Goal: Information Seeking & Learning: Learn about a topic

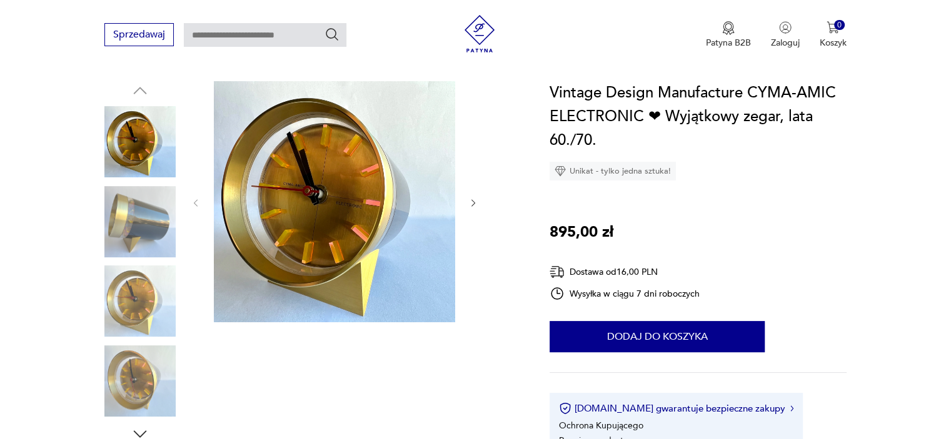
click at [136, 224] on img at bounding box center [139, 221] width 71 height 71
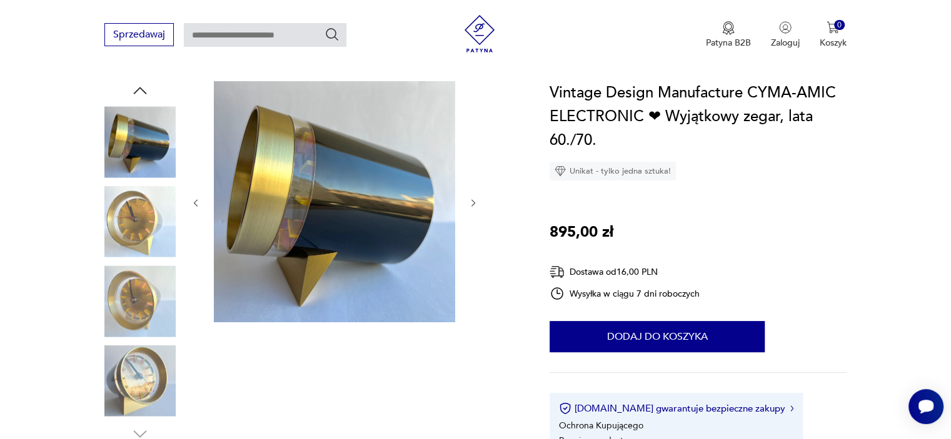
click at [136, 224] on img at bounding box center [139, 221] width 71 height 71
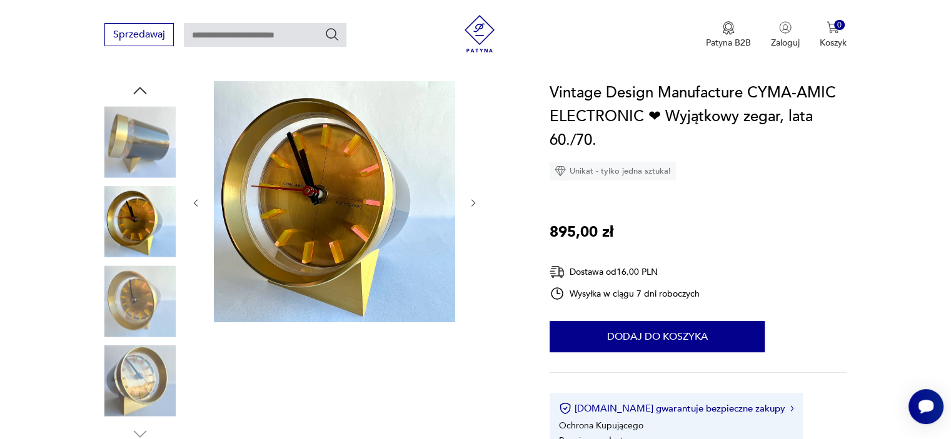
click at [137, 291] on img at bounding box center [139, 301] width 71 height 71
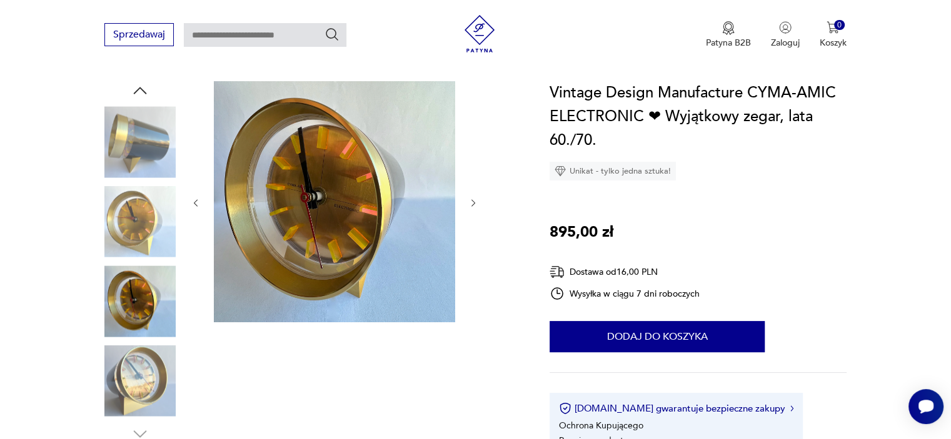
click at [141, 389] on img at bounding box center [139, 381] width 71 height 71
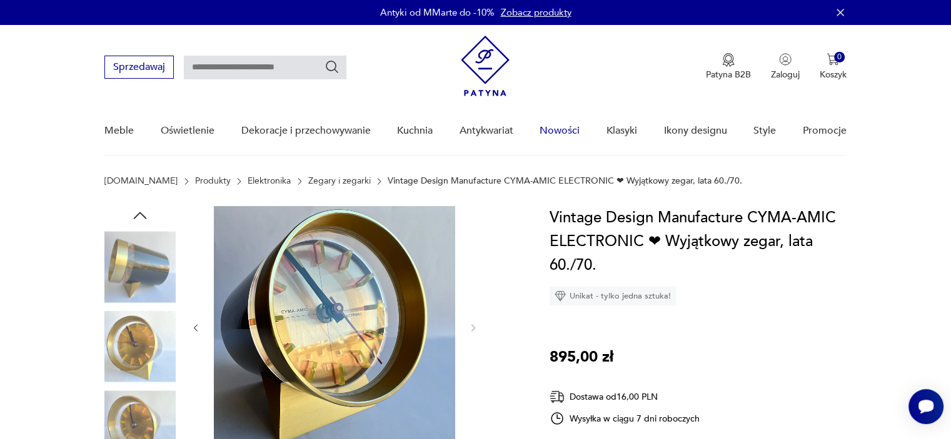
click at [569, 130] on link "Nowości" at bounding box center [559, 131] width 40 height 48
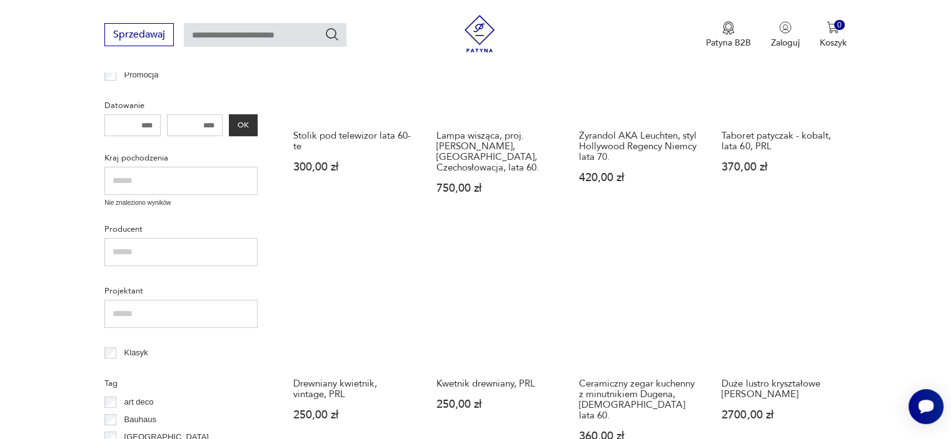
scroll to position [493, 0]
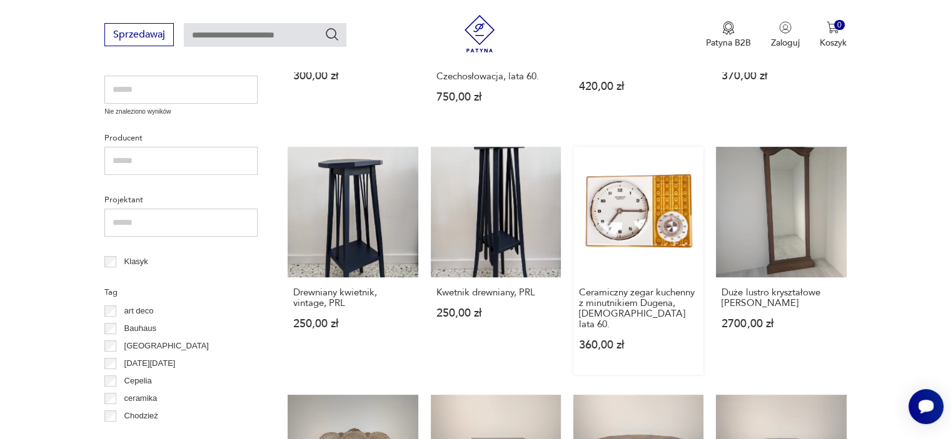
click at [632, 189] on link "Ceramiczny zegar kuchenny z minutnikiem Dugena, [DEMOGRAPHIC_DATA] lata 60. 360…" at bounding box center [638, 260] width 130 height 227
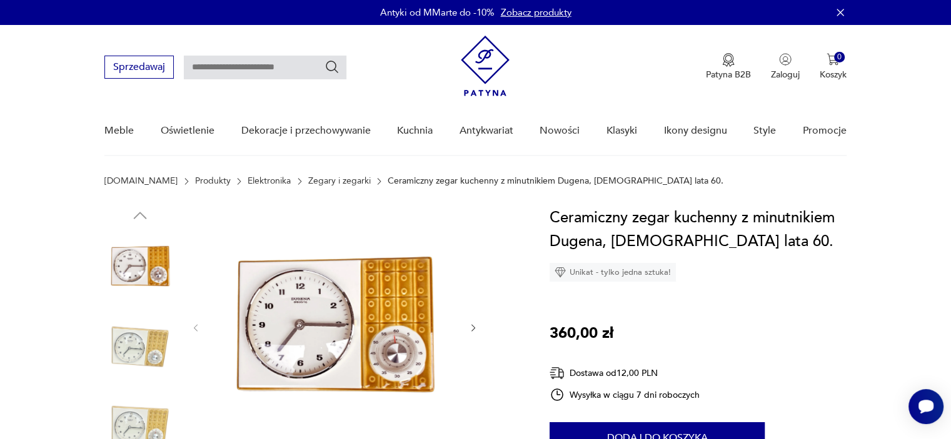
click at [320, 332] on img at bounding box center [334, 326] width 241 height 241
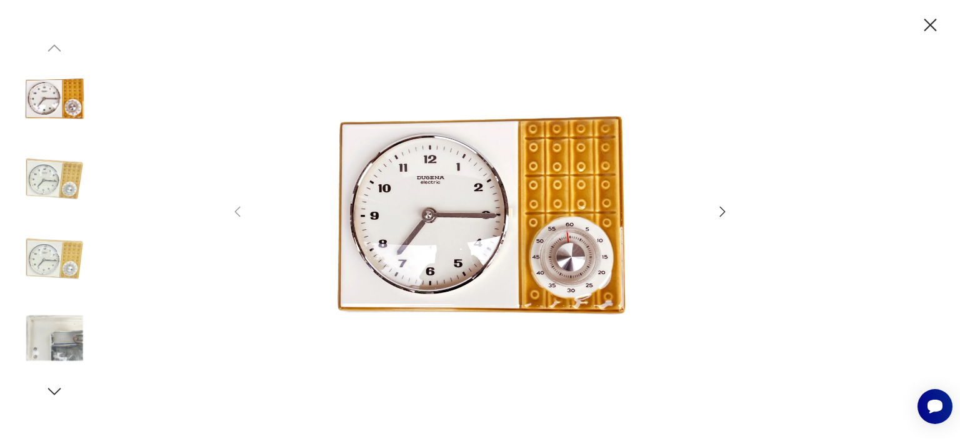
click at [65, 342] on img at bounding box center [54, 337] width 71 height 71
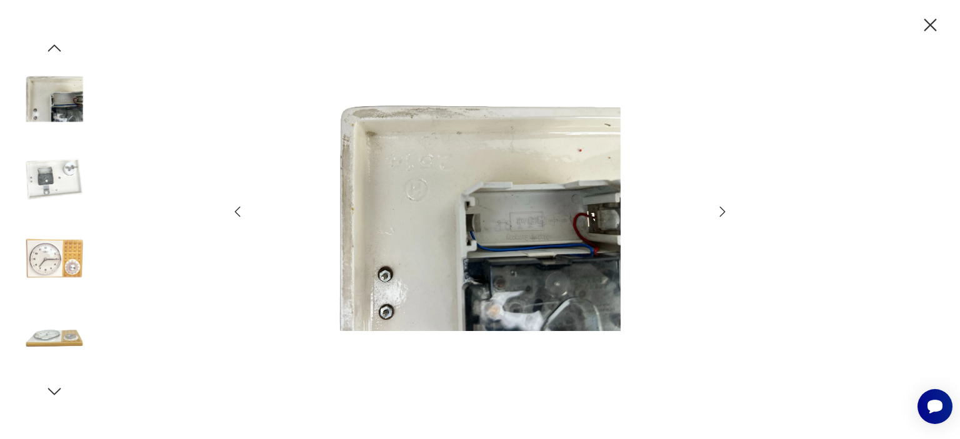
click at [57, 112] on img at bounding box center [54, 99] width 71 height 71
click at [58, 252] on img at bounding box center [54, 258] width 71 height 71
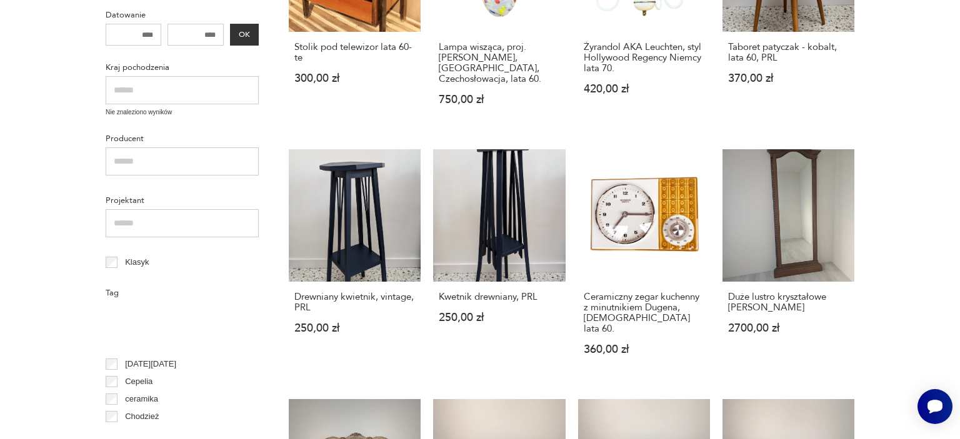
scroll to position [187, 0]
click at [923, 151] on section "Filtruj produkty Cena MIN MAX OK Promocja Datowanie OK Kraj pochodzenia Nie zna…" at bounding box center [480, 415] width 960 height 1115
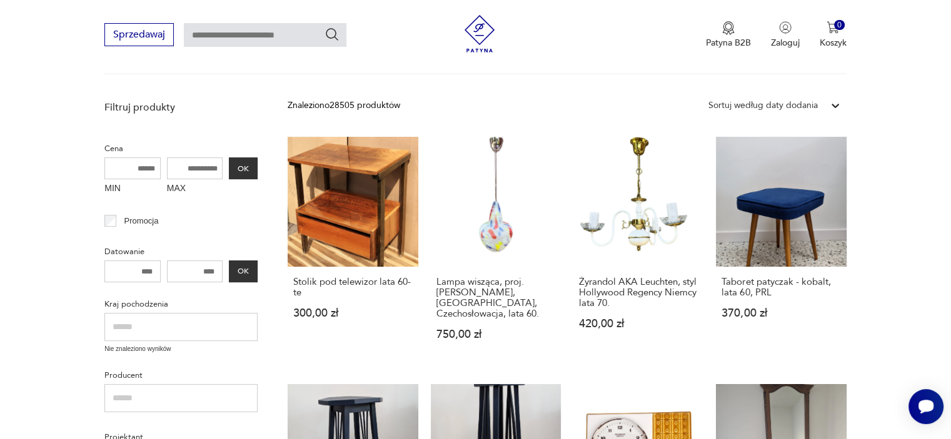
scroll to position [111, 0]
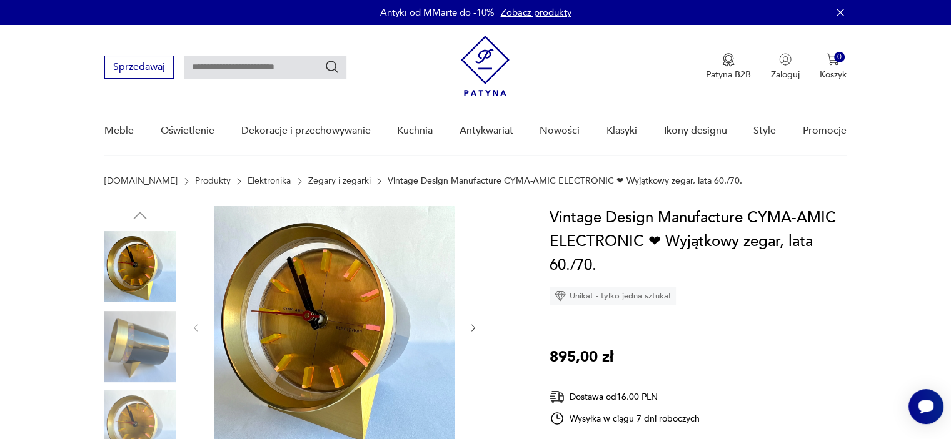
click at [308, 184] on link "Zegary i zegarki" at bounding box center [339, 181] width 62 height 10
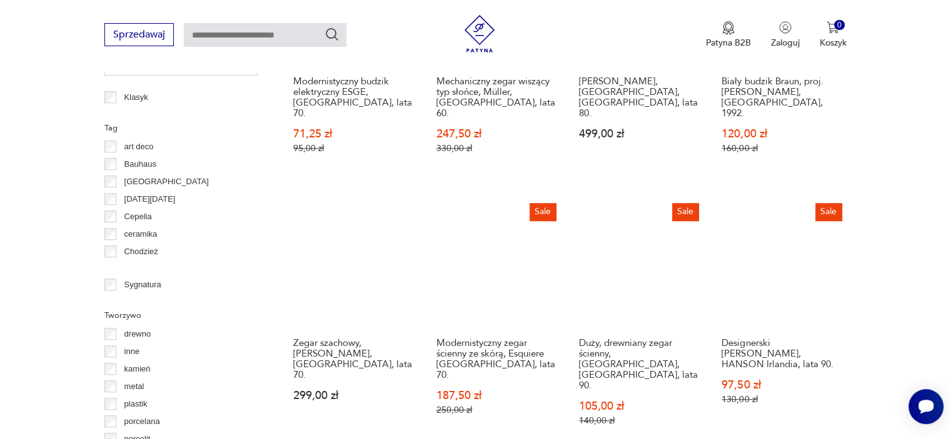
scroll to position [1311, 0]
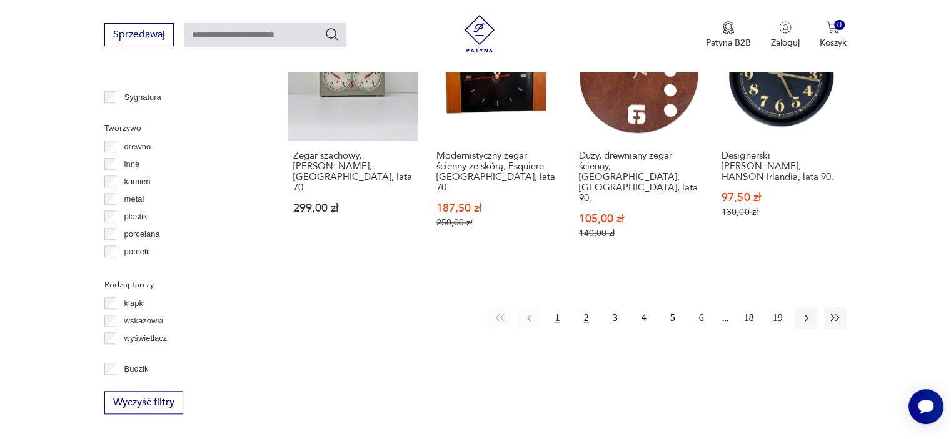
click at [591, 307] on button "2" at bounding box center [586, 318] width 22 height 22
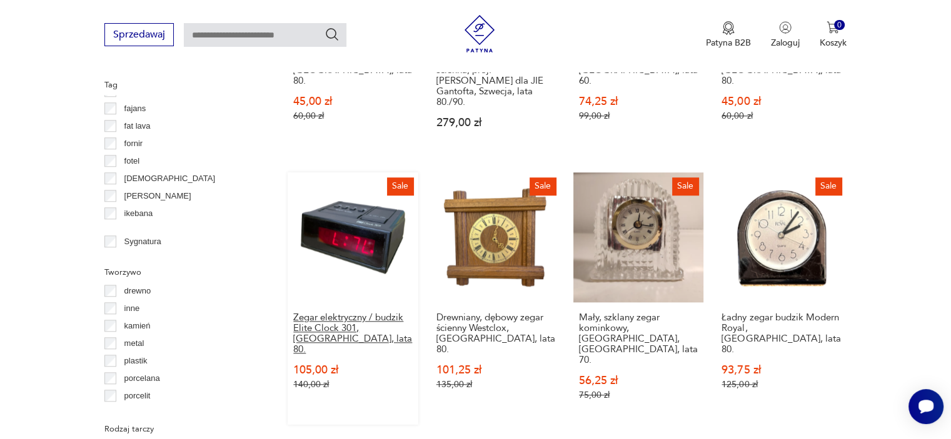
scroll to position [1169, 0]
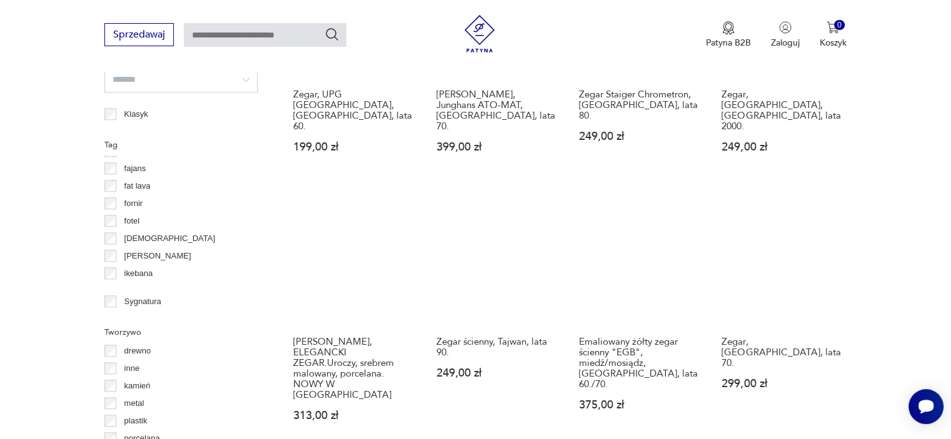
scroll to position [1294, 0]
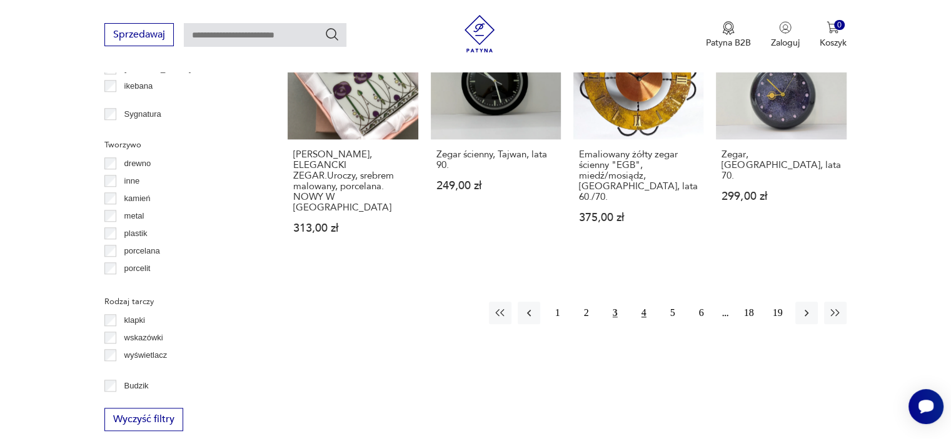
click at [646, 302] on button "4" at bounding box center [643, 313] width 22 height 22
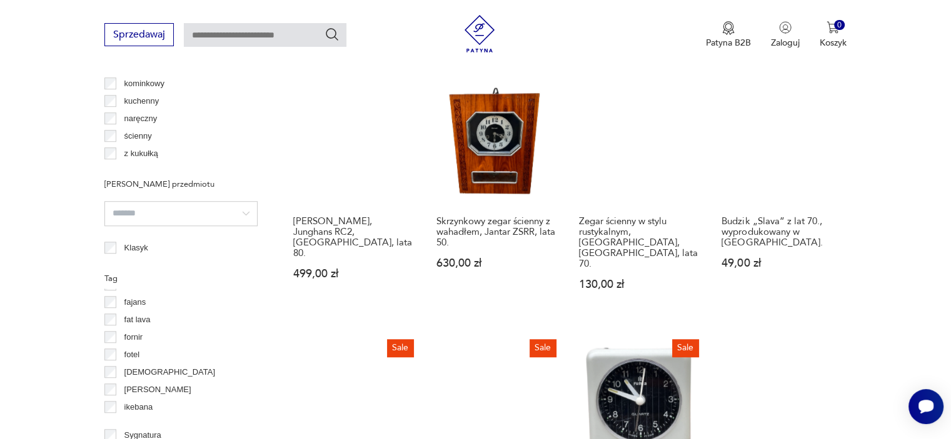
scroll to position [919, 0]
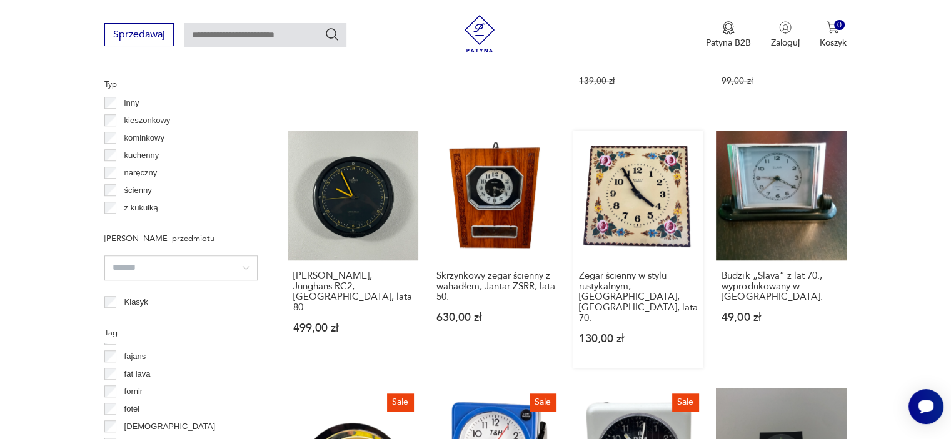
click at [644, 190] on link "Zegar ścienny w stylu rustykalnym, [GEOGRAPHIC_DATA], [GEOGRAPHIC_DATA], lata 7…" at bounding box center [638, 250] width 130 height 238
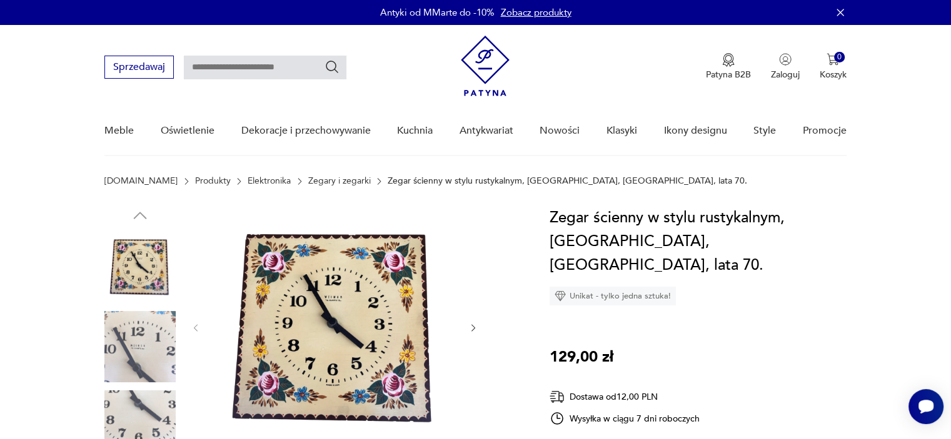
click at [319, 316] on img at bounding box center [334, 326] width 241 height 241
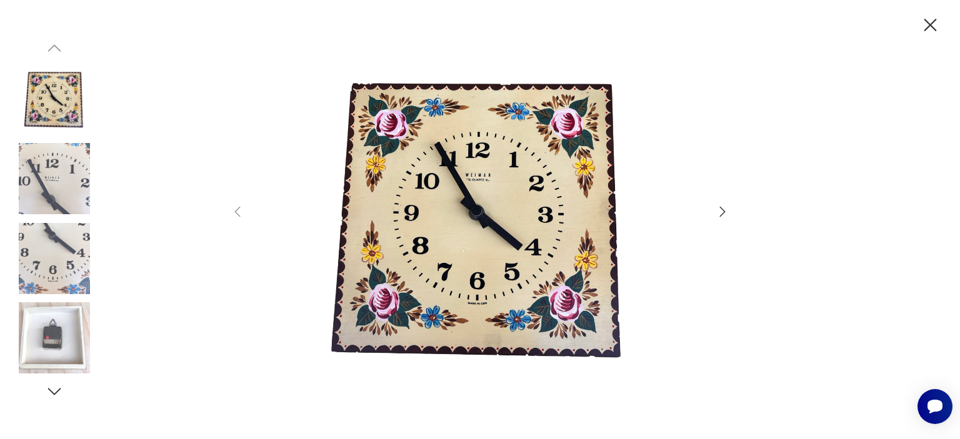
click at [728, 207] on icon "button" at bounding box center [722, 211] width 15 height 15
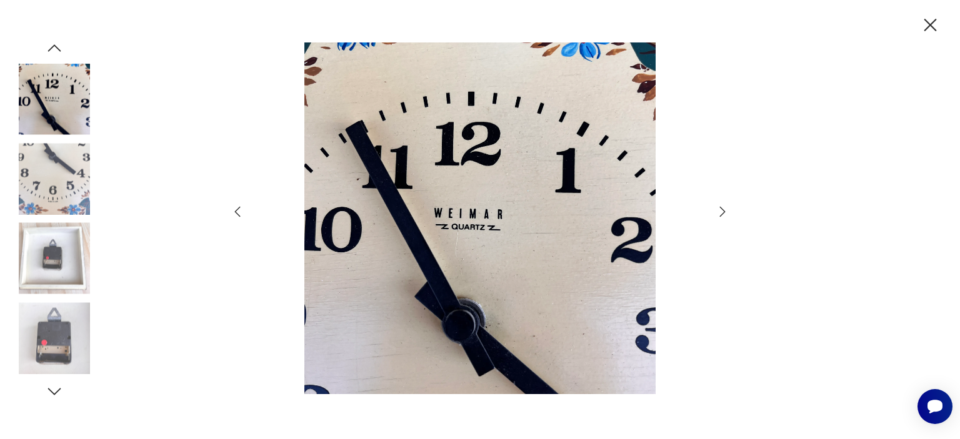
click at [728, 207] on icon "button" at bounding box center [722, 211] width 15 height 15
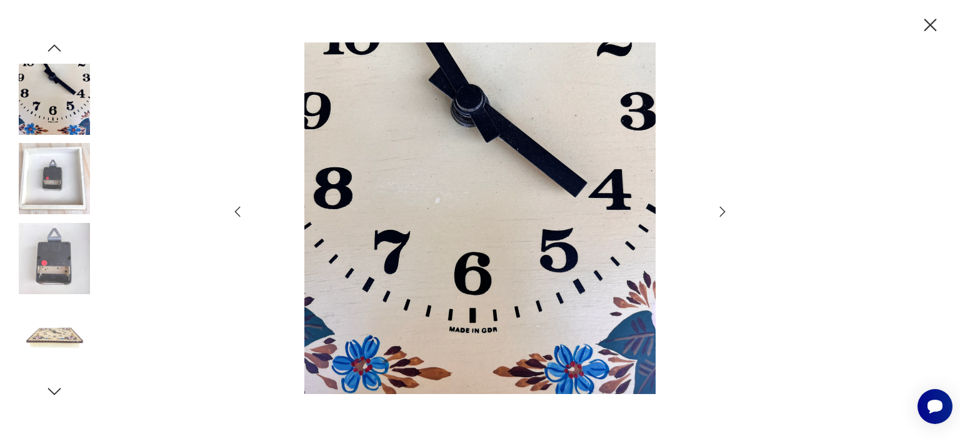
click at [728, 207] on icon "button" at bounding box center [722, 211] width 15 height 15
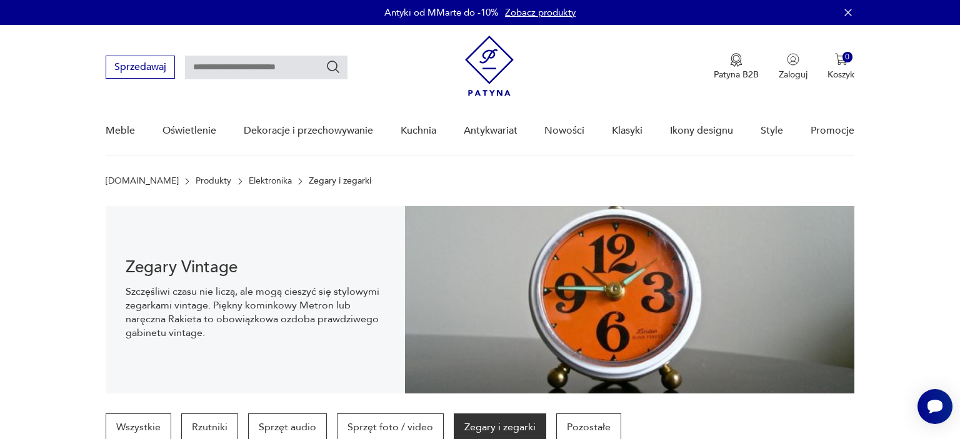
scroll to position [1033, 0]
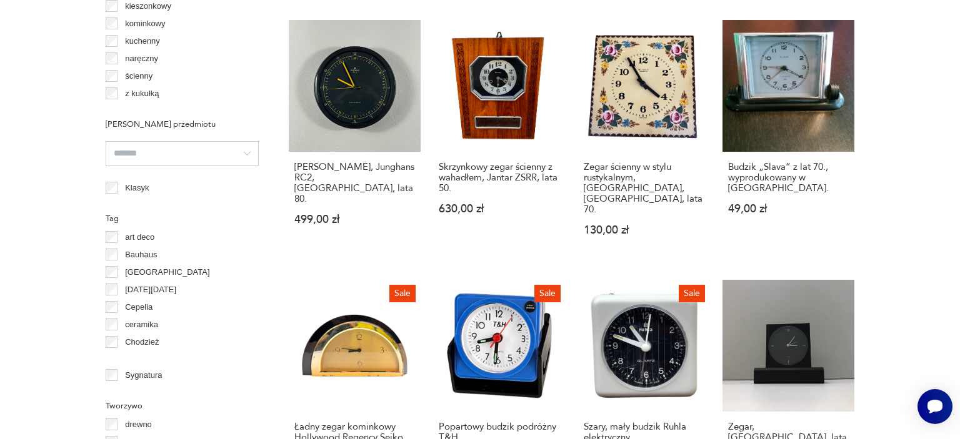
click at [942, 240] on section "Filtruj produkty Cena MIN MAX OK Promocja Datowanie OK Kraj pochodzenia [GEOGRA…" at bounding box center [480, 100] width 960 height 1303
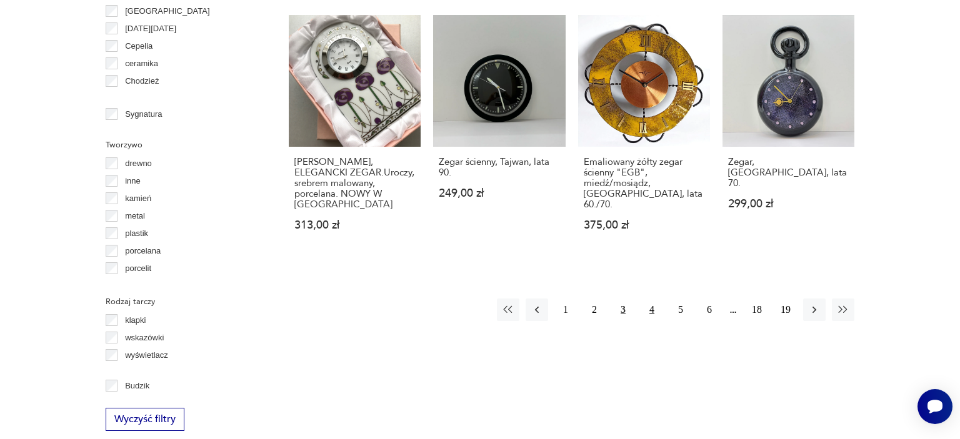
click at [649, 299] on button "4" at bounding box center [652, 310] width 22 height 22
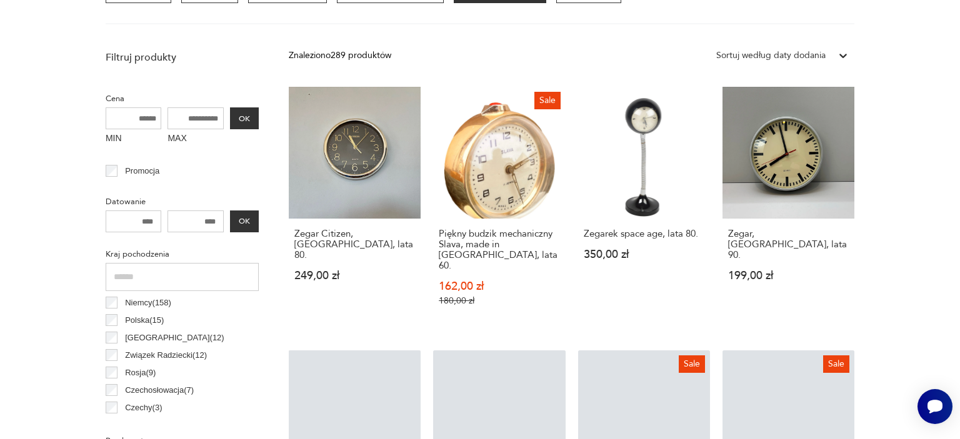
scroll to position [294, 0]
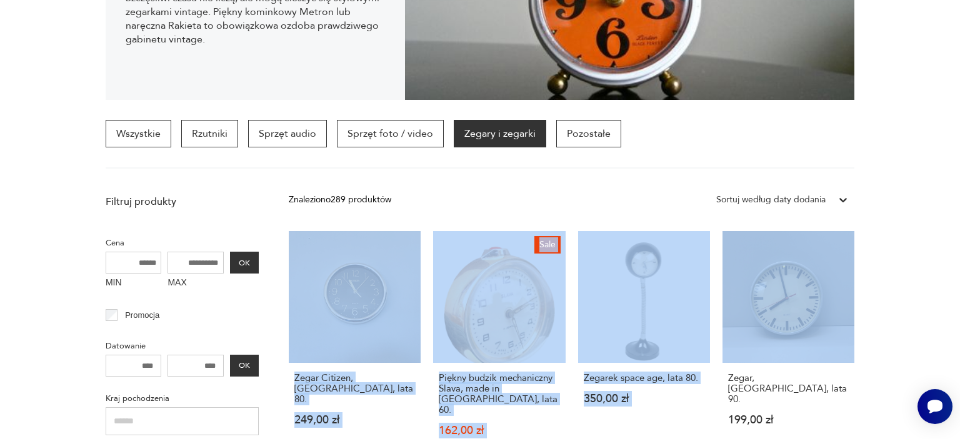
drag, startPoint x: 902, startPoint y: 202, endPoint x: 929, endPoint y: 308, distance: 109.6
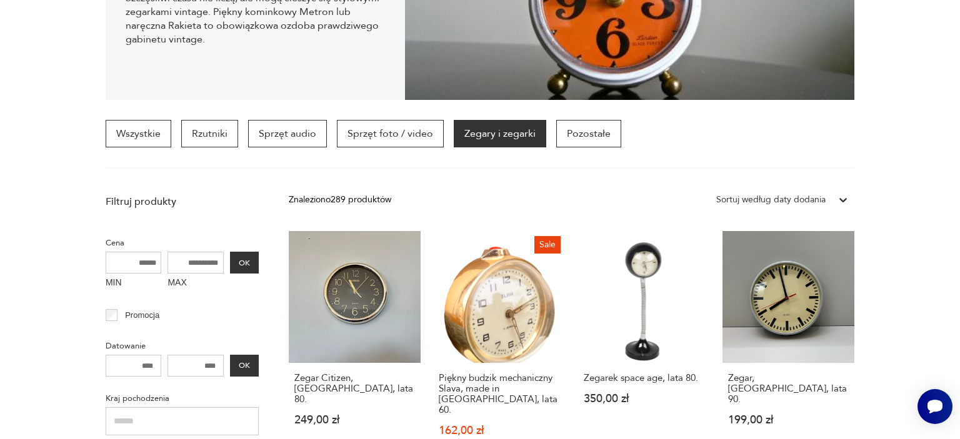
drag, startPoint x: 934, startPoint y: 295, endPoint x: 930, endPoint y: 312, distance: 17.4
